Goal: Check status

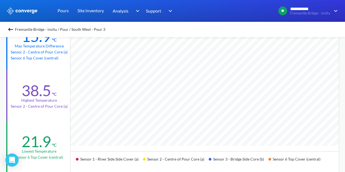
scroll to position [456, 345]
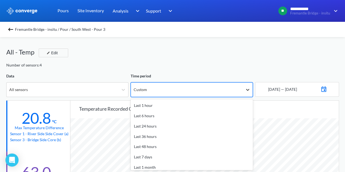
scroll to position [11, 0]
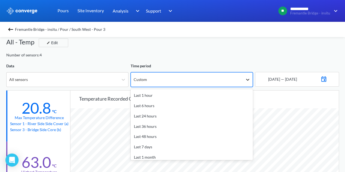
click at [248, 87] on div "option Custom focused, 10 of 10. 10 results available. Use Up and Down to choos…" at bounding box center [192, 79] width 122 height 15
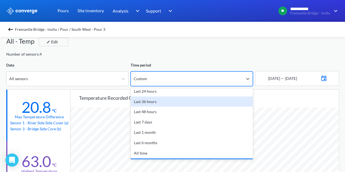
scroll to position [0, 0]
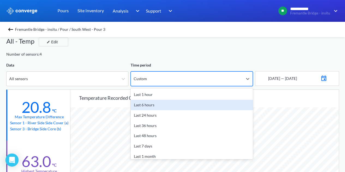
click at [165, 106] on div "Last 6 hours" at bounding box center [192, 105] width 122 height 10
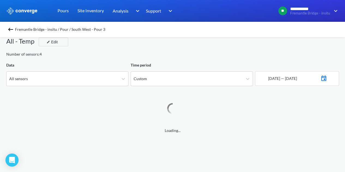
click at [259, 48] on div "All - Temp Edit" at bounding box center [172, 43] width 333 height 15
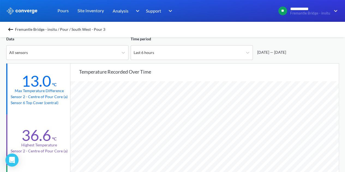
scroll to position [11, 0]
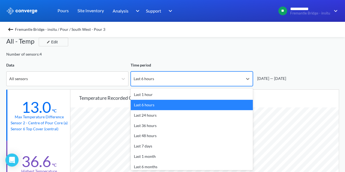
click at [180, 79] on div "Last 6 hours" at bounding box center [187, 79] width 112 height 14
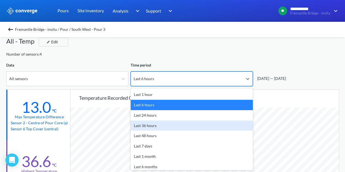
click at [168, 122] on div "Last 36 hours" at bounding box center [192, 126] width 122 height 10
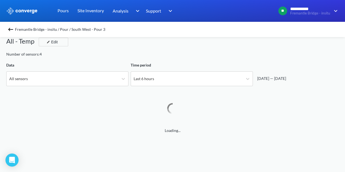
click at [156, 49] on div "All - Temp Edit" at bounding box center [172, 43] width 333 height 15
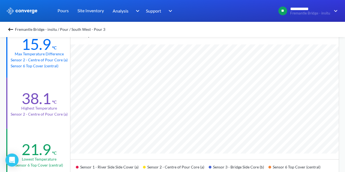
scroll to position [65, 0]
